Goal: Find specific page/section: Find specific page/section

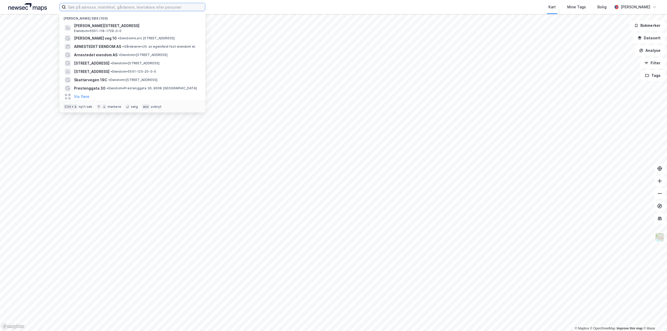
click at [112, 4] on input at bounding box center [135, 7] width 139 height 8
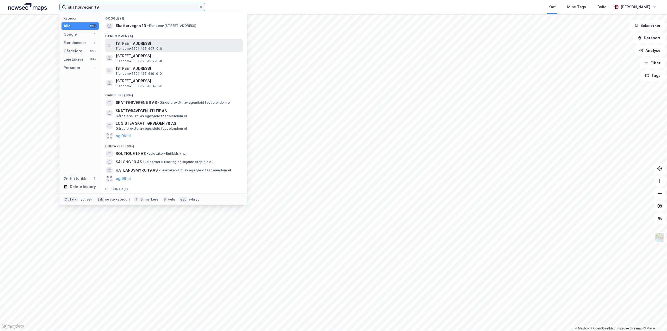
type input "skattørvegen 19"
click at [134, 47] on span "Eiendom • 5501-125-607-0-0" at bounding box center [139, 49] width 46 height 4
